Goal: Transaction & Acquisition: Purchase product/service

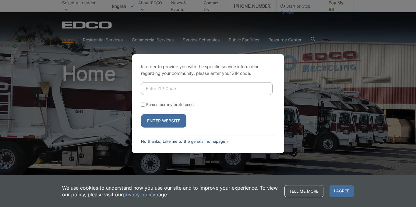
click at [153, 141] on link "No thanks, take me to the general homepage >" at bounding box center [185, 141] width 88 height 5
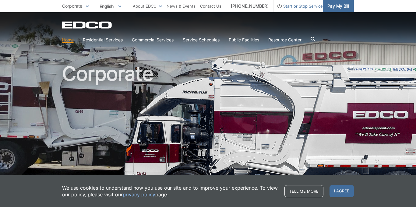
click at [336, 8] on span "Pay My Bill" at bounding box center [338, 6] width 22 height 7
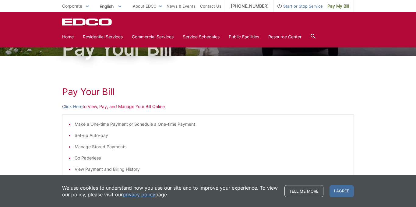
scroll to position [47, 0]
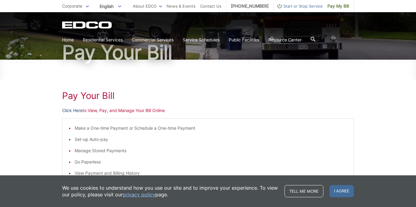
click at [72, 110] on link "Click Here" at bounding box center [72, 110] width 20 height 7
